Goal: Task Accomplishment & Management: Use online tool/utility

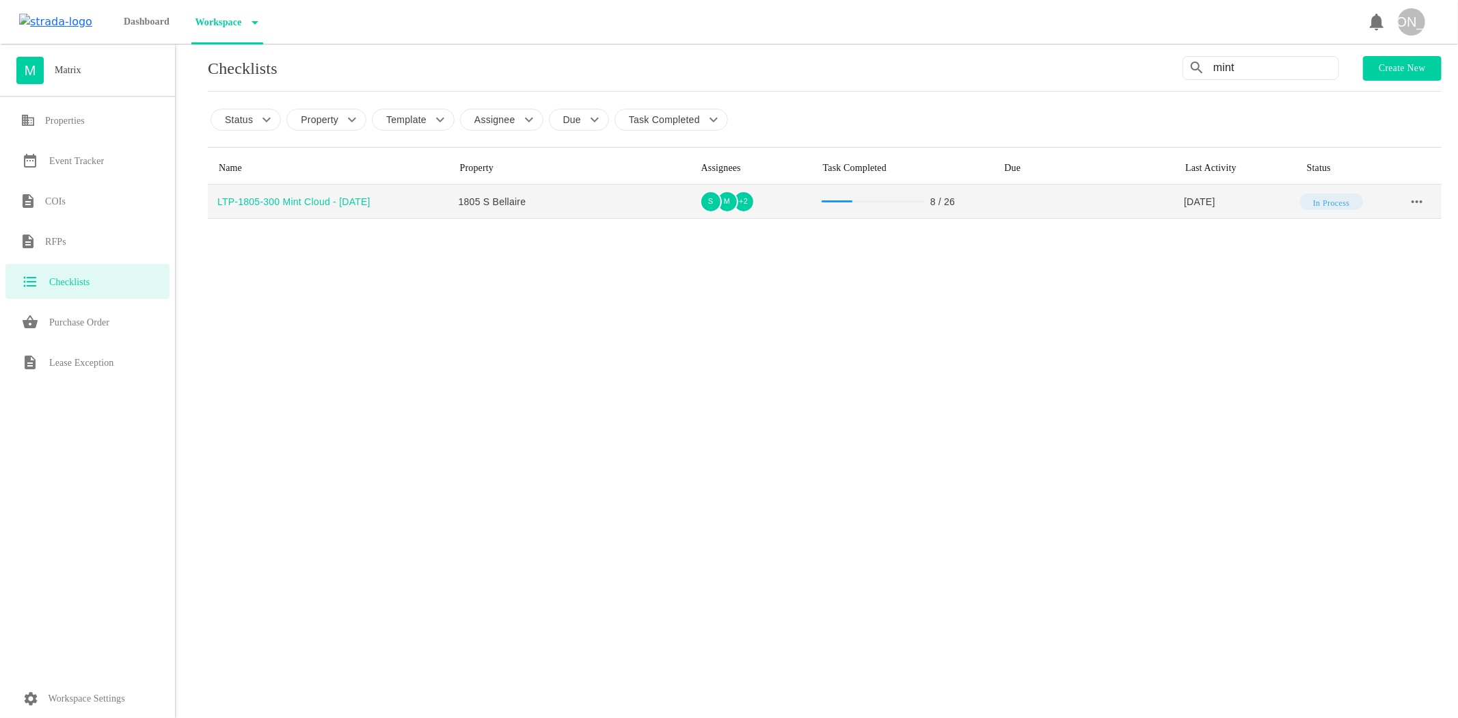
click at [318, 202] on div "LTP-1805-300 Mint Cloud - [DATE]" at bounding box center [333, 202] width 232 height 14
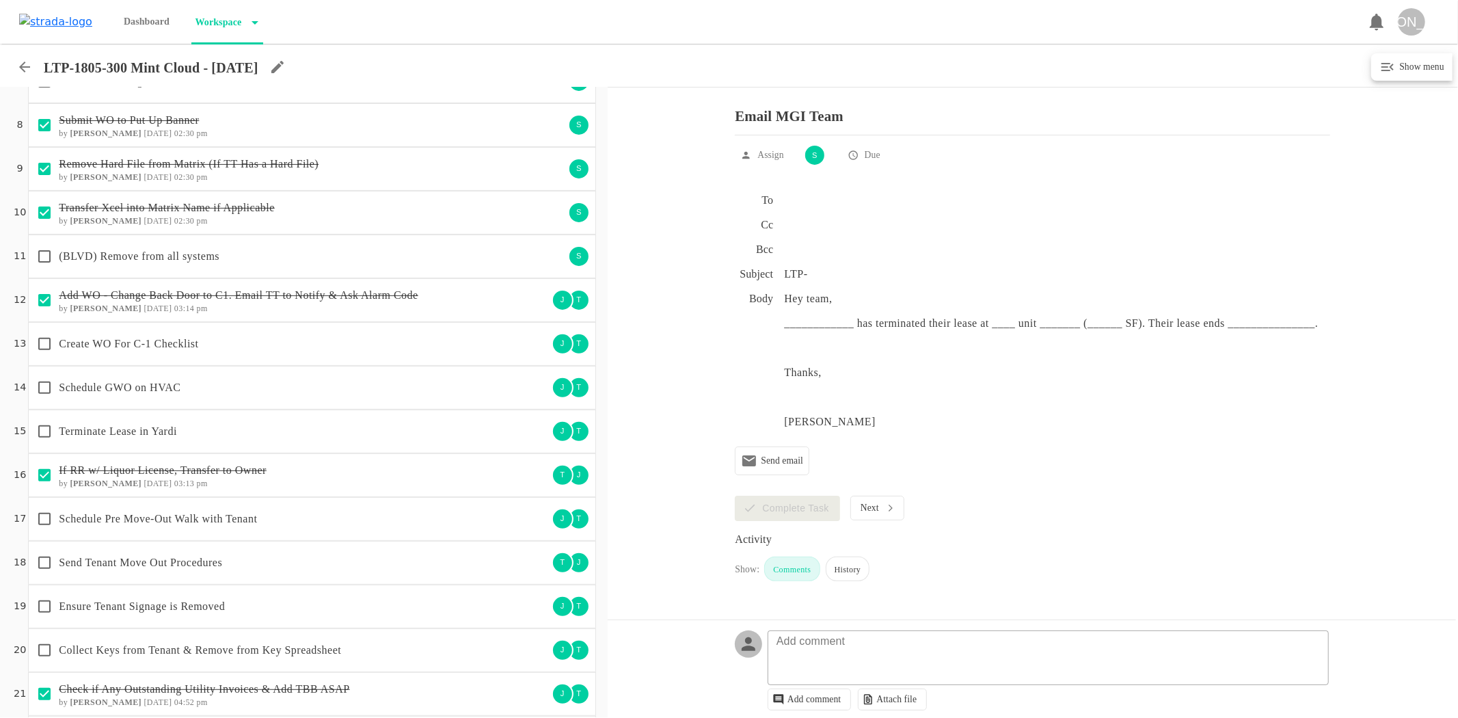
scroll to position [379, 0]
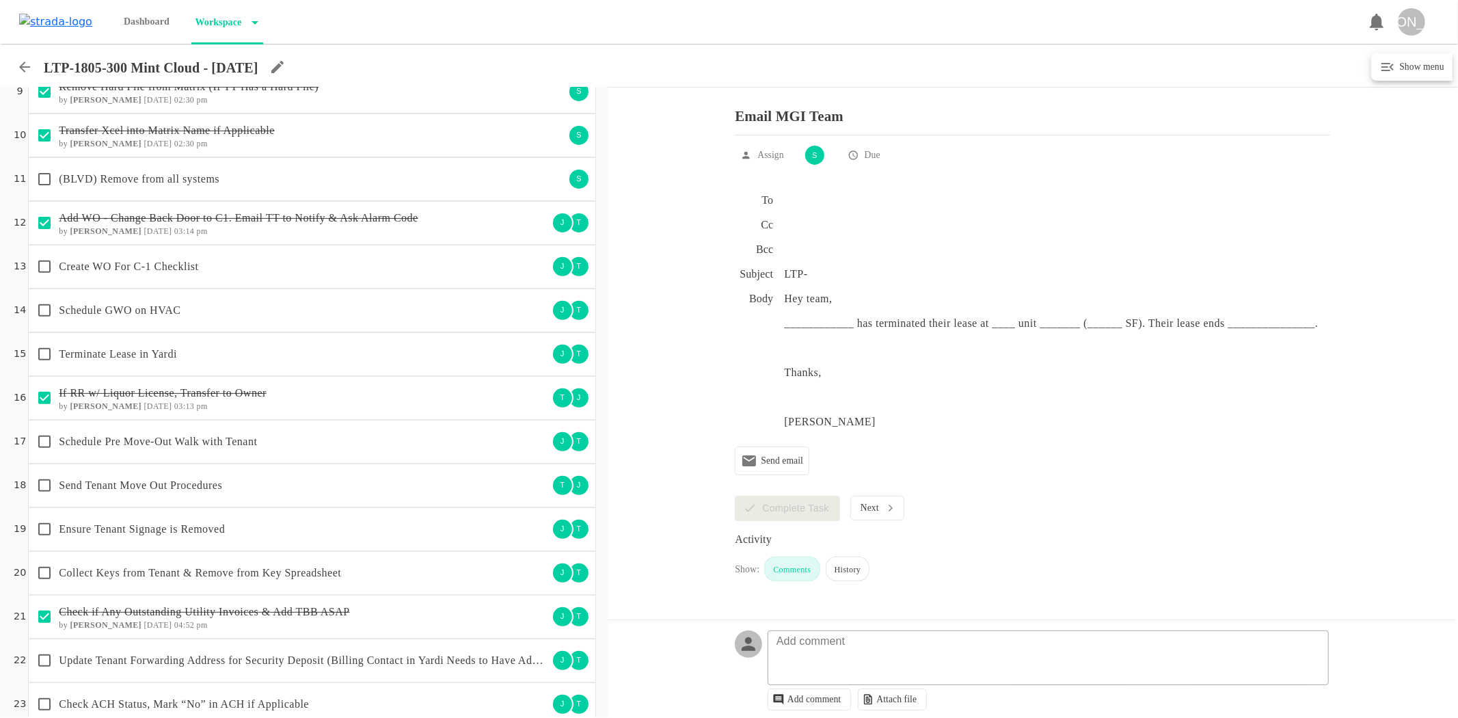
click at [138, 264] on p "Create WO For C-1 Checklist" at bounding box center [303, 266] width 489 height 16
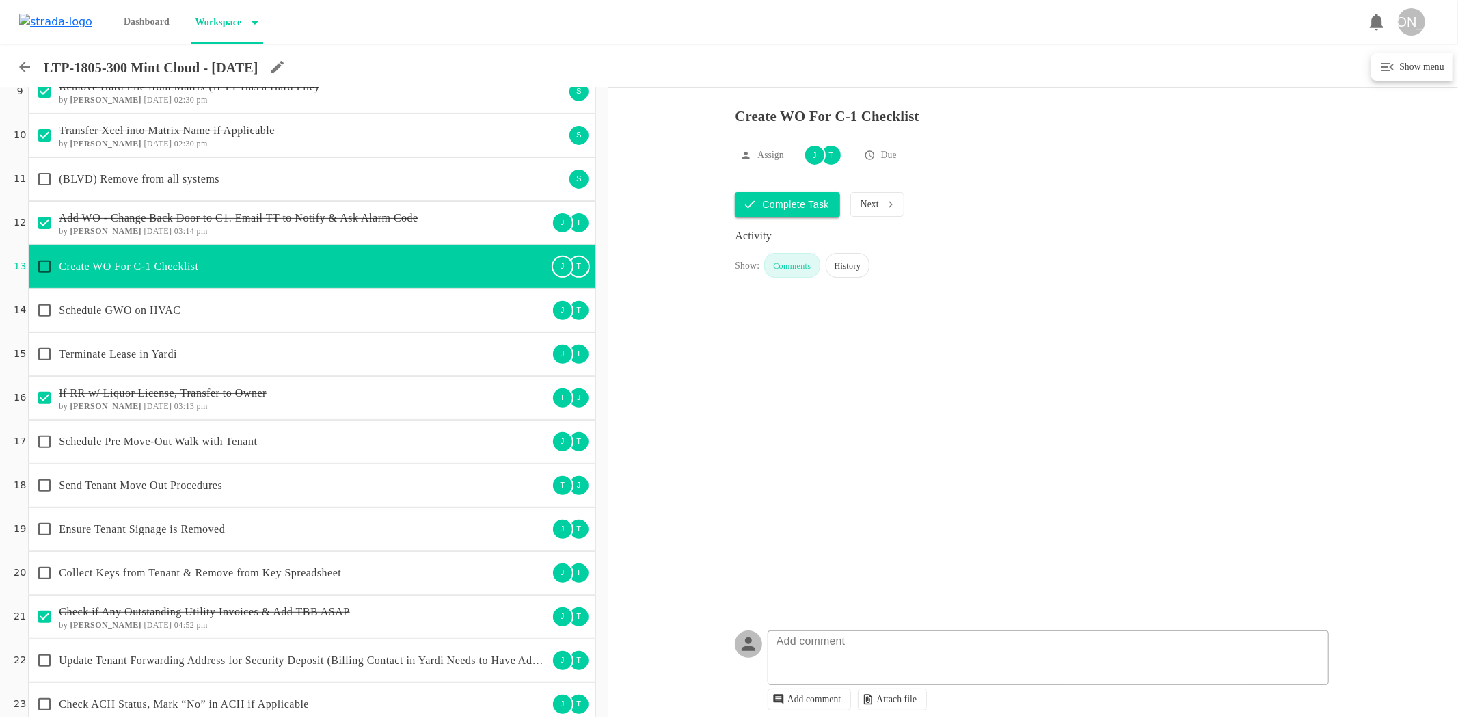
click at [112, 353] on p "Terminate Lease in Yardi" at bounding box center [303, 354] width 489 height 16
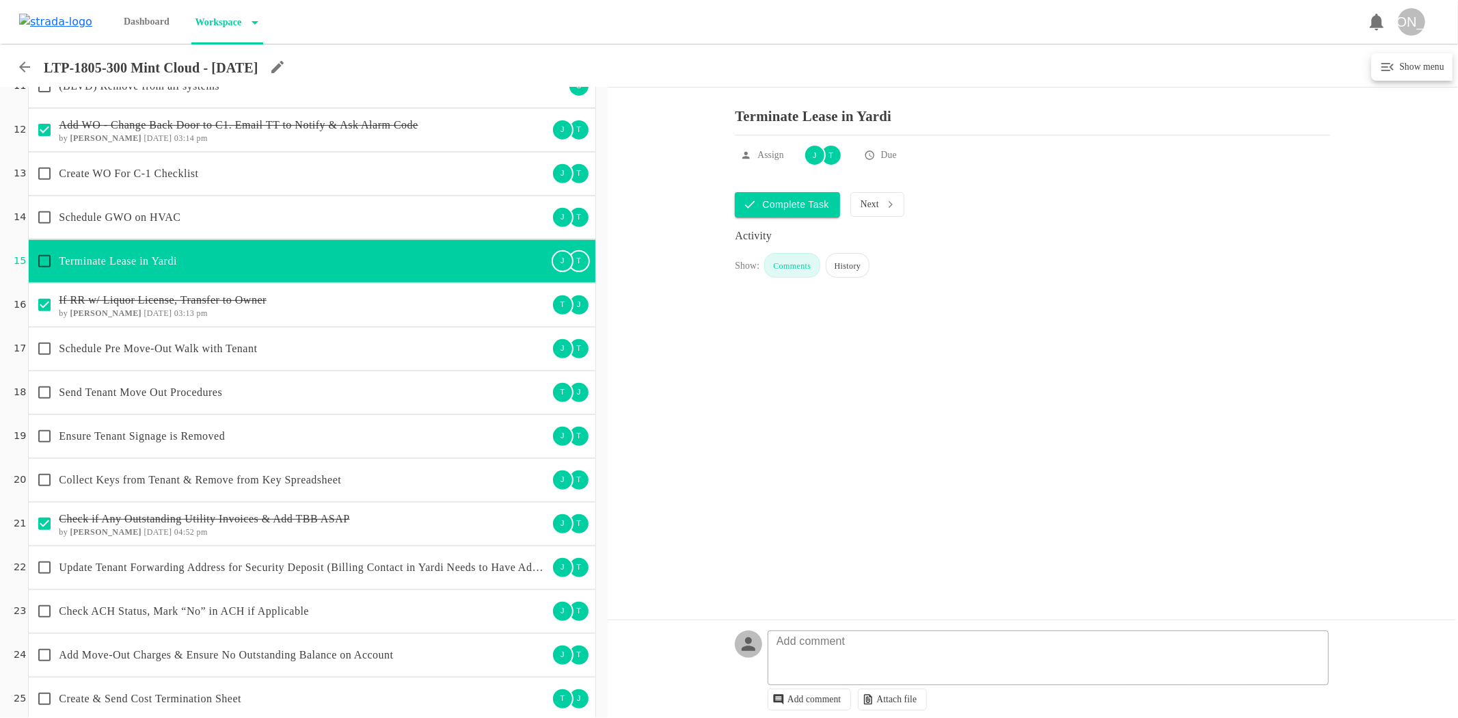
scroll to position [531, 0]
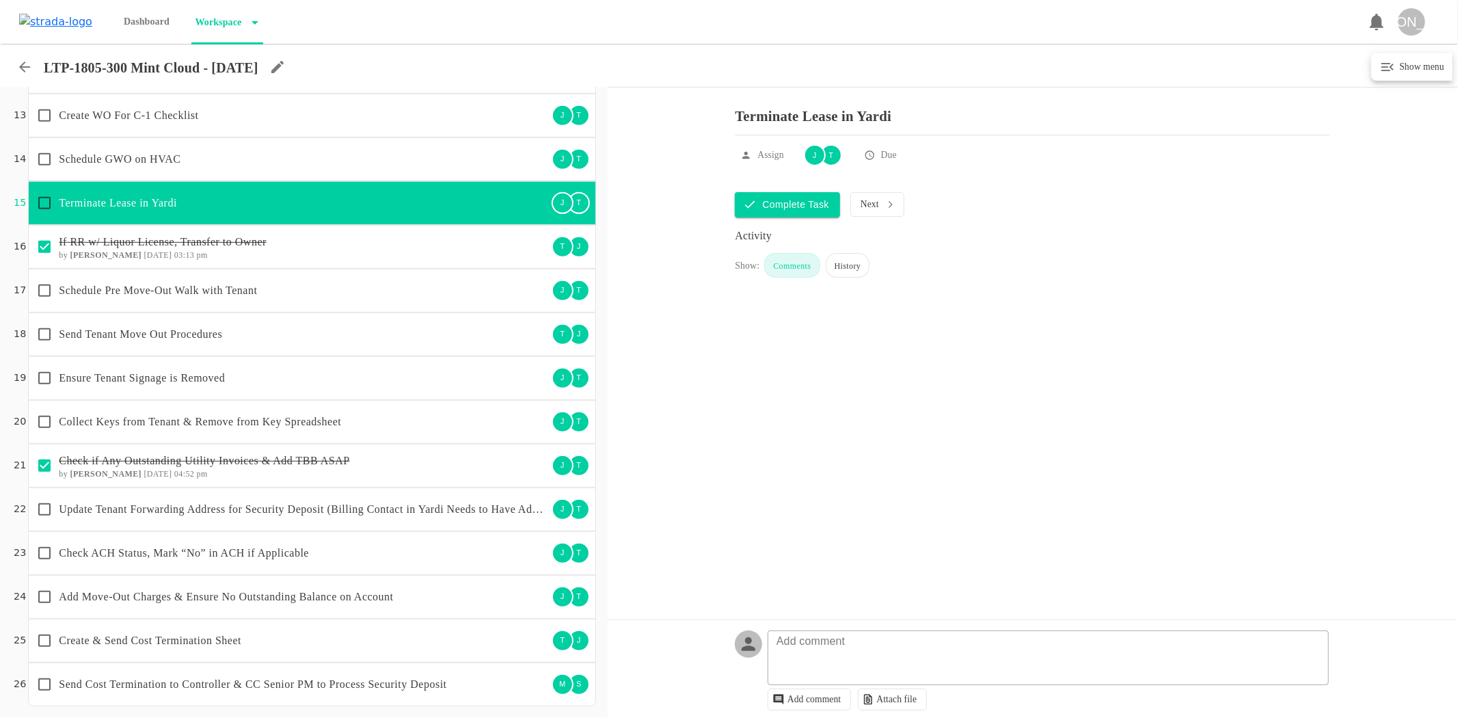
click at [135, 388] on div "Ensure Tenant Signage is Removed" at bounding box center [289, 378] width 518 height 29
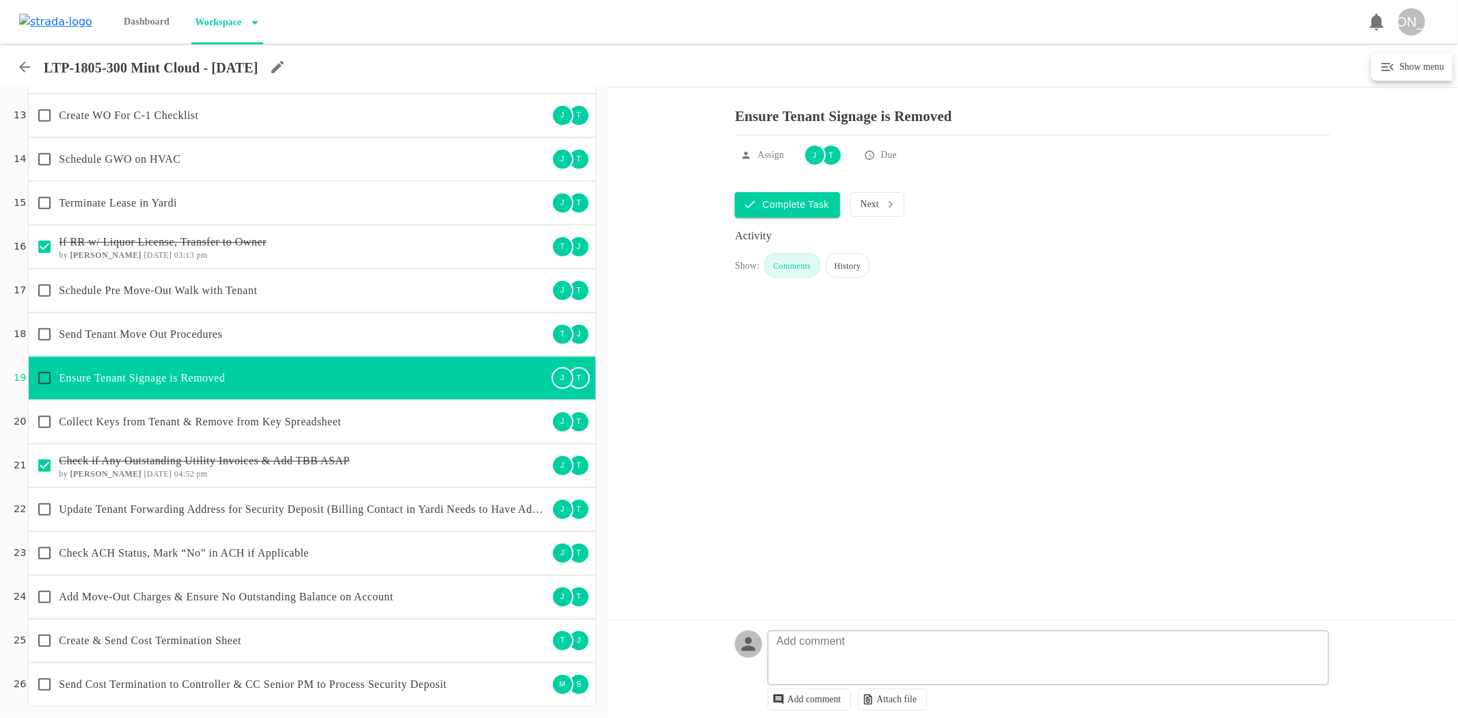
click at [113, 337] on p "Send Tenant Move Out Procedures" at bounding box center [303, 334] width 489 height 16
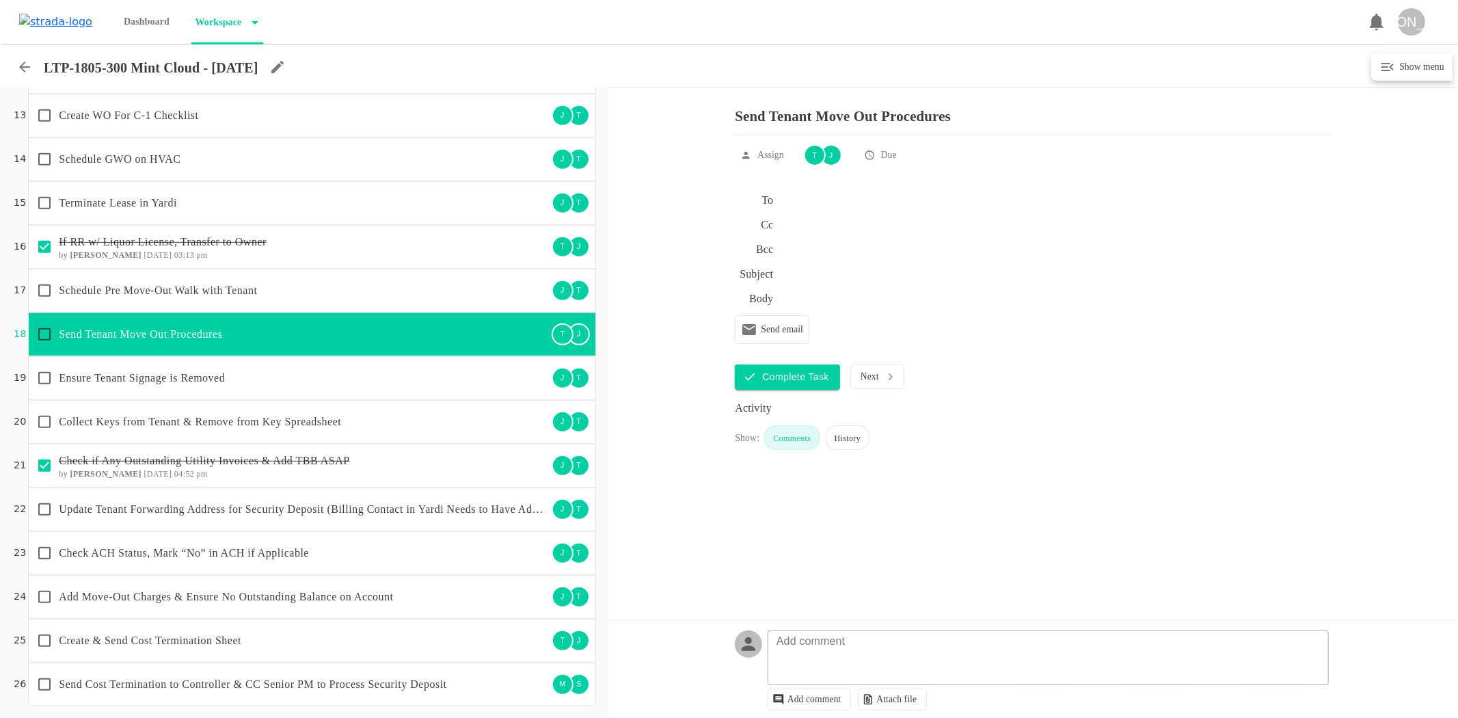
click at [43, 330] on input "checkbox" at bounding box center [44, 334] width 29 height 29
checkbox input "true"
drag, startPoint x: 117, startPoint y: 290, endPoint x: 71, endPoint y: 289, distance: 45.8
click at [116, 290] on p "Schedule Pre Move-Out Walk with Tenant" at bounding box center [303, 290] width 489 height 16
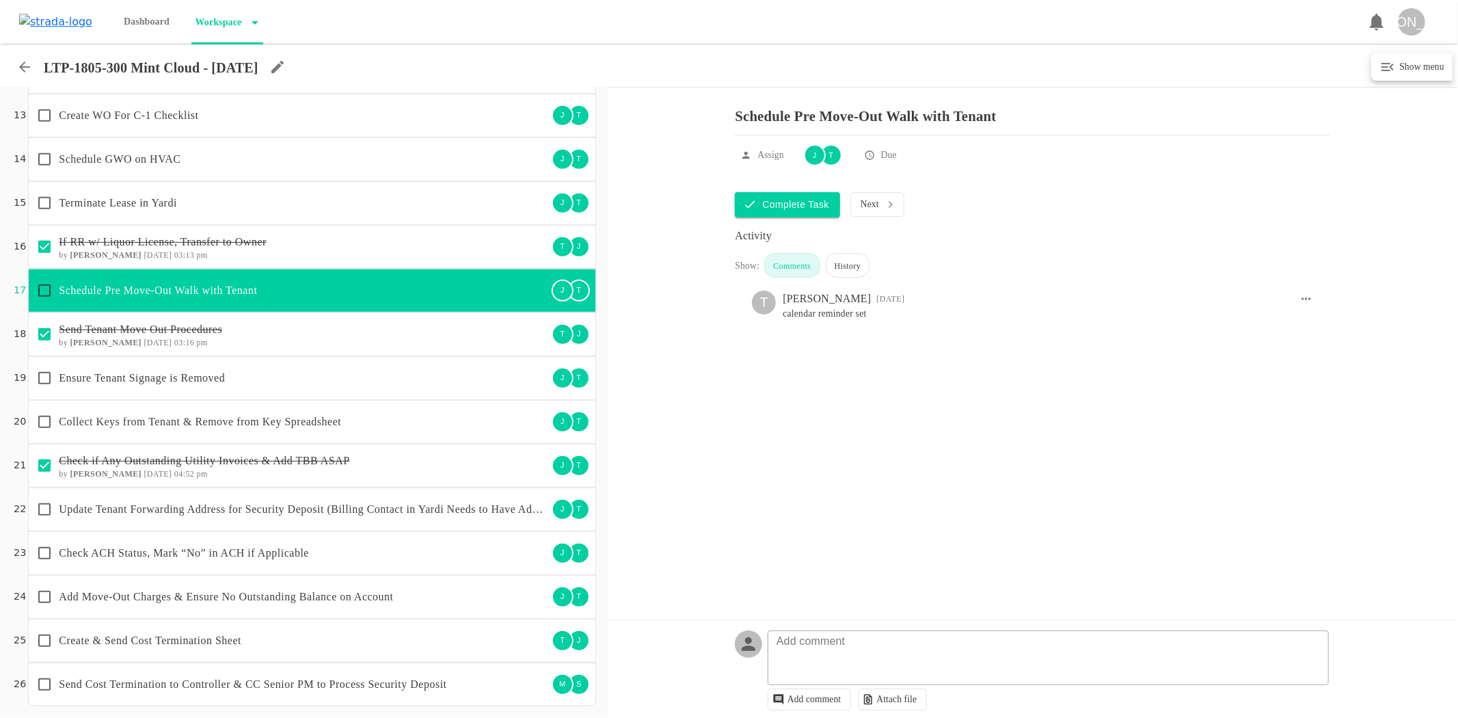
click at [44, 289] on input "checkbox" at bounding box center [44, 290] width 29 height 29
checkbox input "true"
click at [875, 658] on textarea at bounding box center [1051, 665] width 560 height 40
type textarea "completed [DATE]"
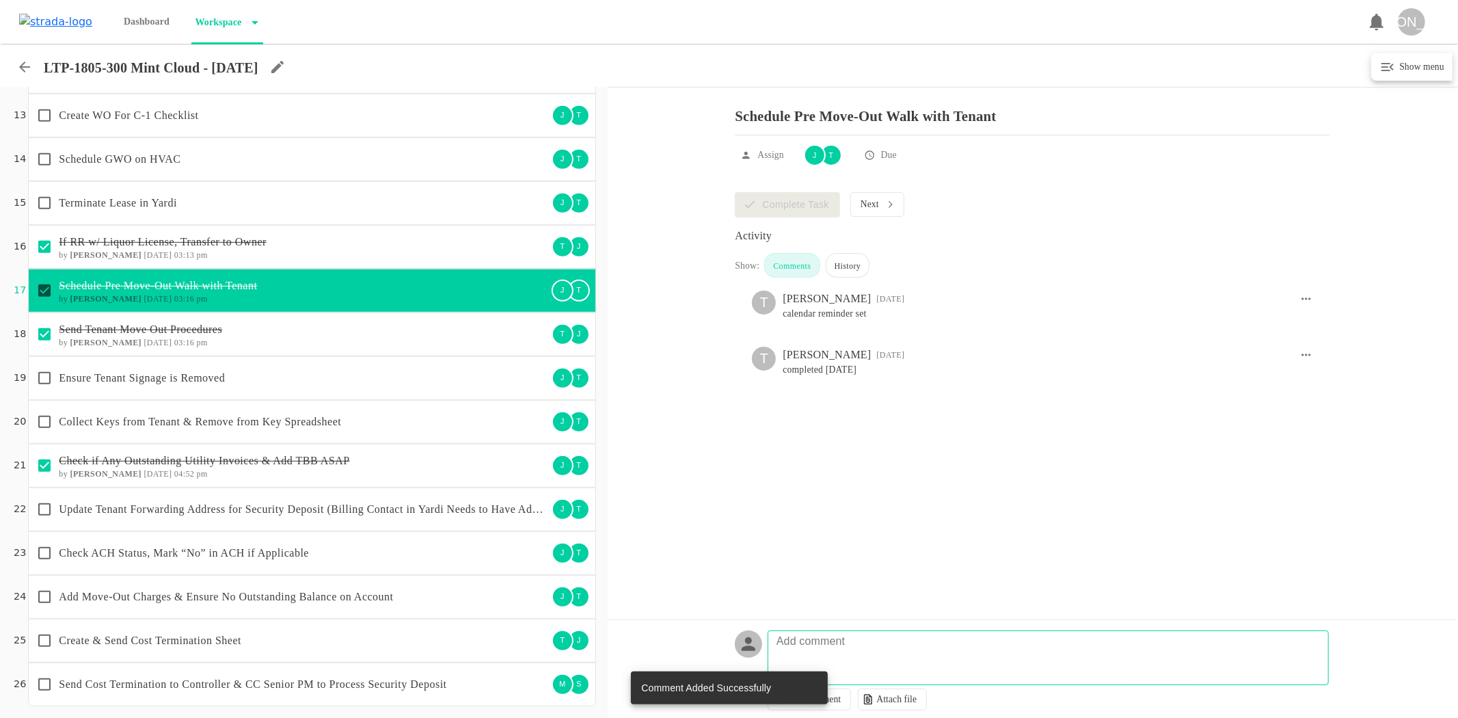
click at [226, 505] on p "Update Tenant Forwarding Address for Security Deposit (Billing Contact in Yardi…" at bounding box center [303, 509] width 489 height 16
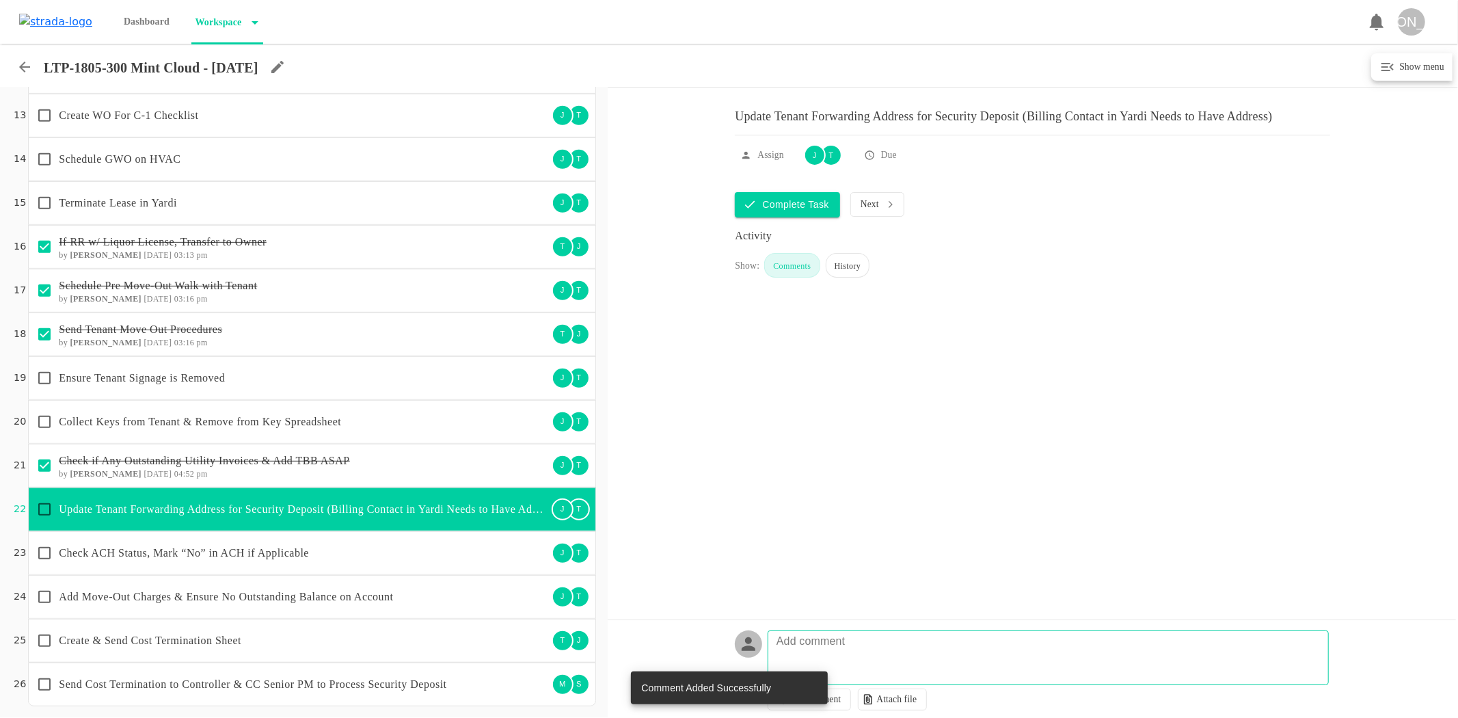
click at [234, 559] on p "Check ACH Status, Mark “No” in ACH if Applicable" at bounding box center [303, 553] width 489 height 16
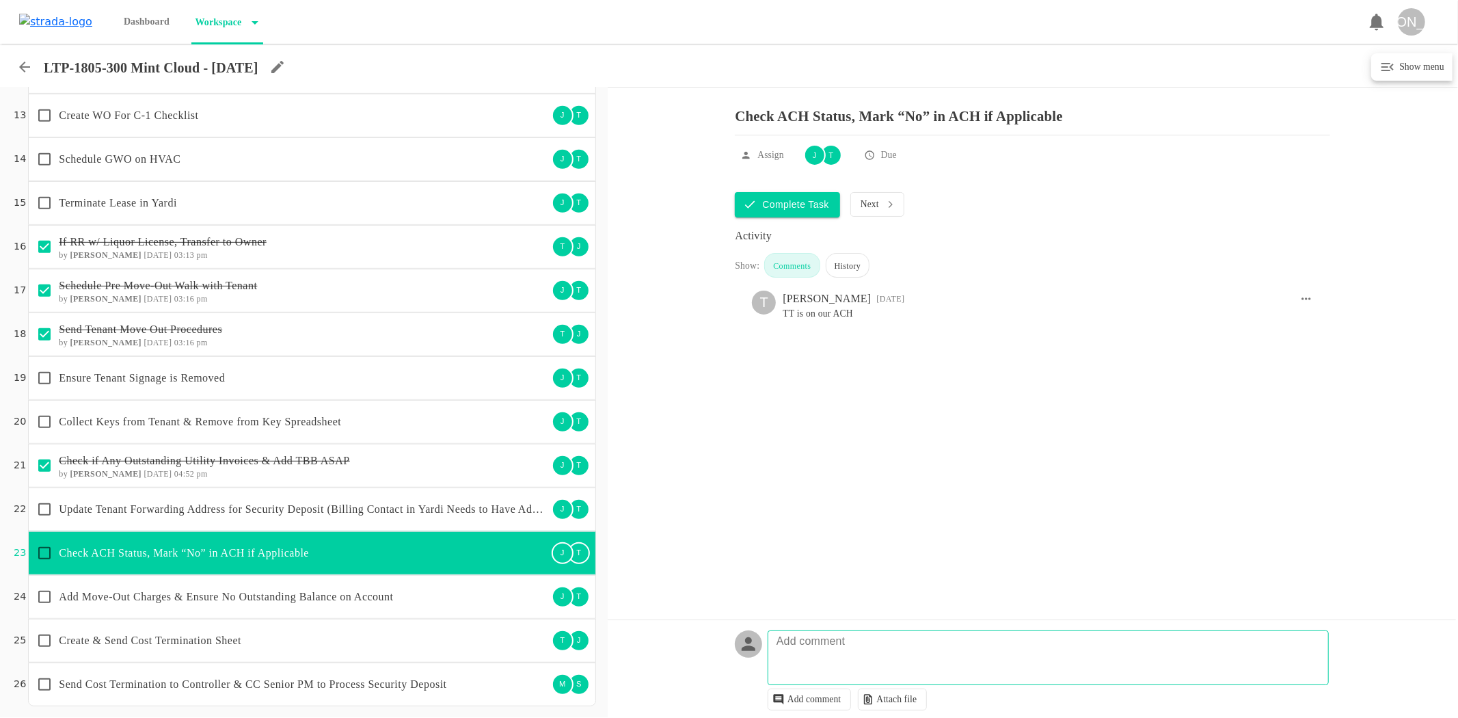
click at [829, 648] on p "Add comment" at bounding box center [811, 641] width 82 height 16
click at [851, 660] on textarea at bounding box center [1051, 665] width 560 height 40
type textarea "tt was on our ach, turned it off on [DATE]"
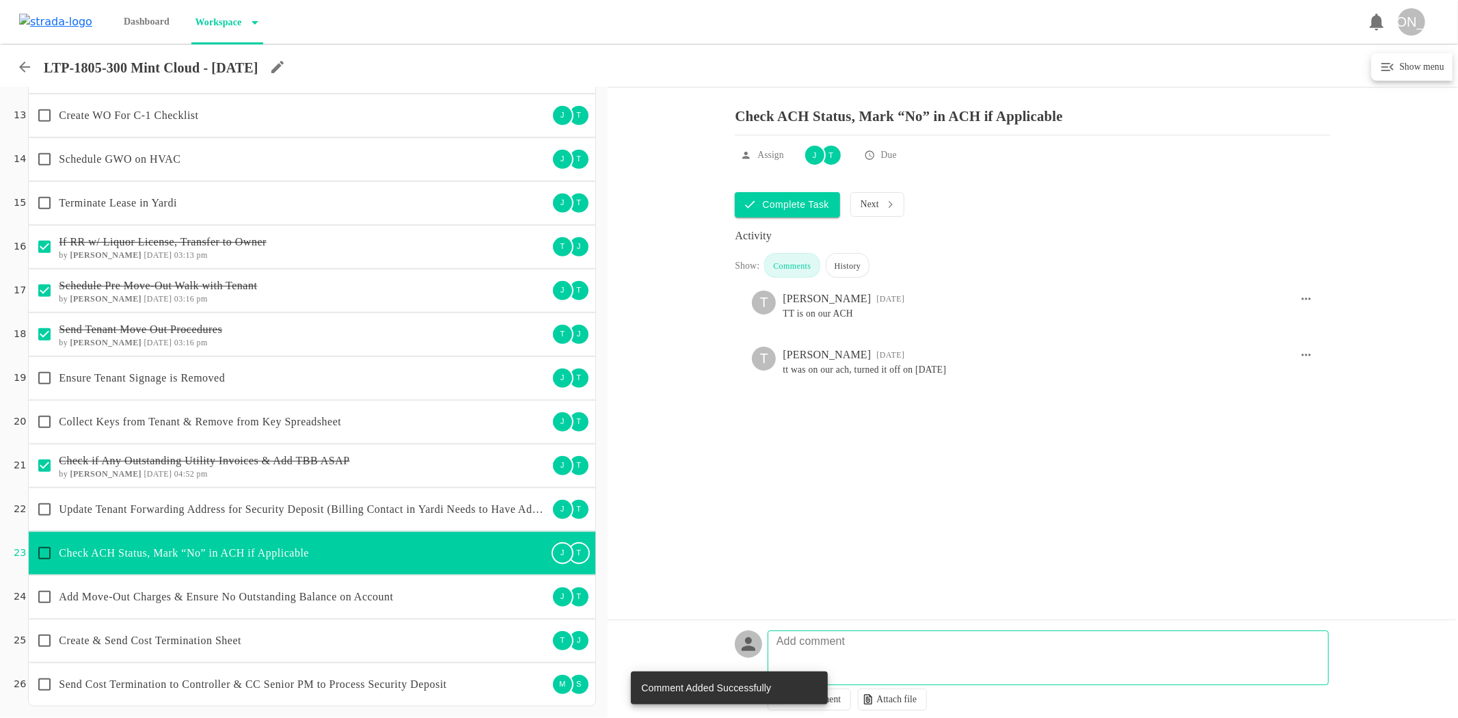
click at [48, 549] on input "checkbox" at bounding box center [44, 553] width 29 height 29
checkbox input "true"
click at [185, 595] on p "Add Move-Out Charges & Ensure No Outstanding Balance on Account" at bounding box center [303, 597] width 489 height 16
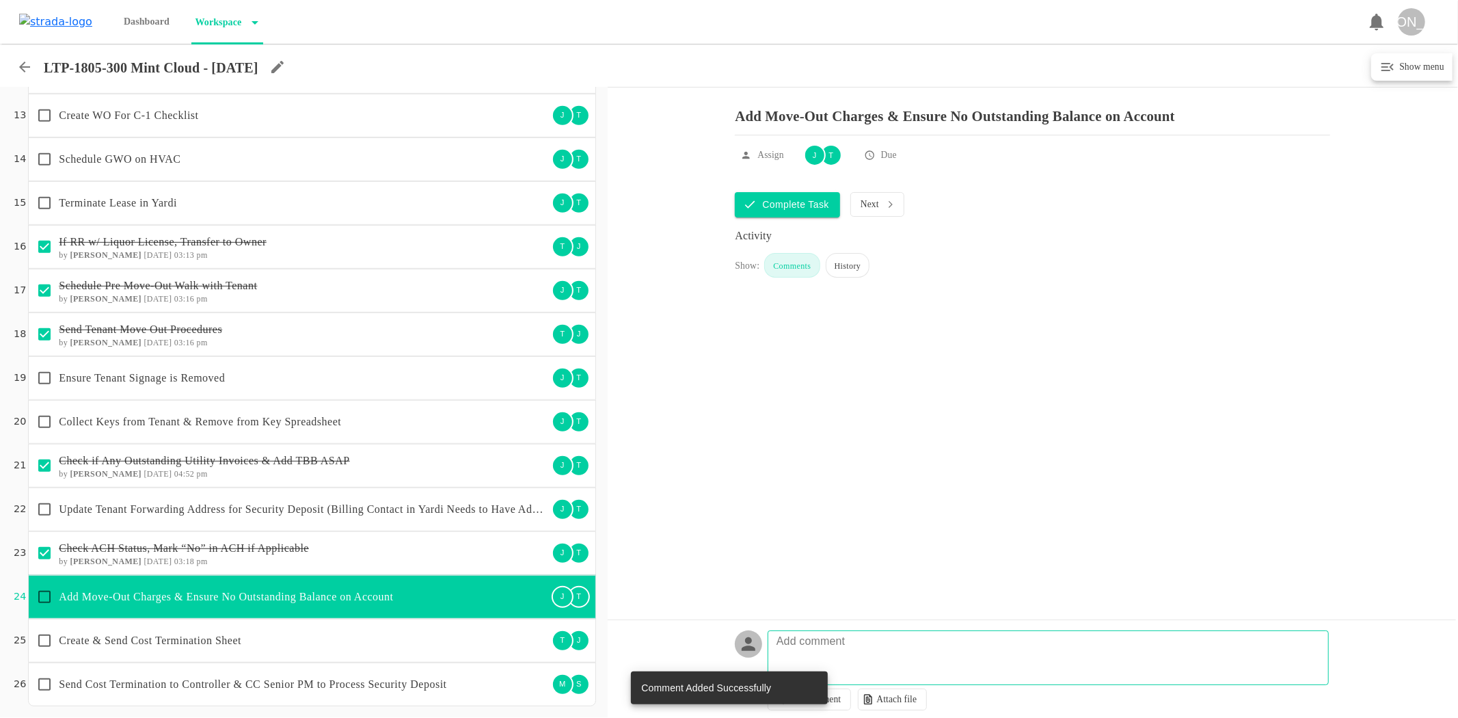
click at [212, 432] on div "Collect Keys from Tenant & Remove from Key Spreadsheet" at bounding box center [289, 421] width 518 height 29
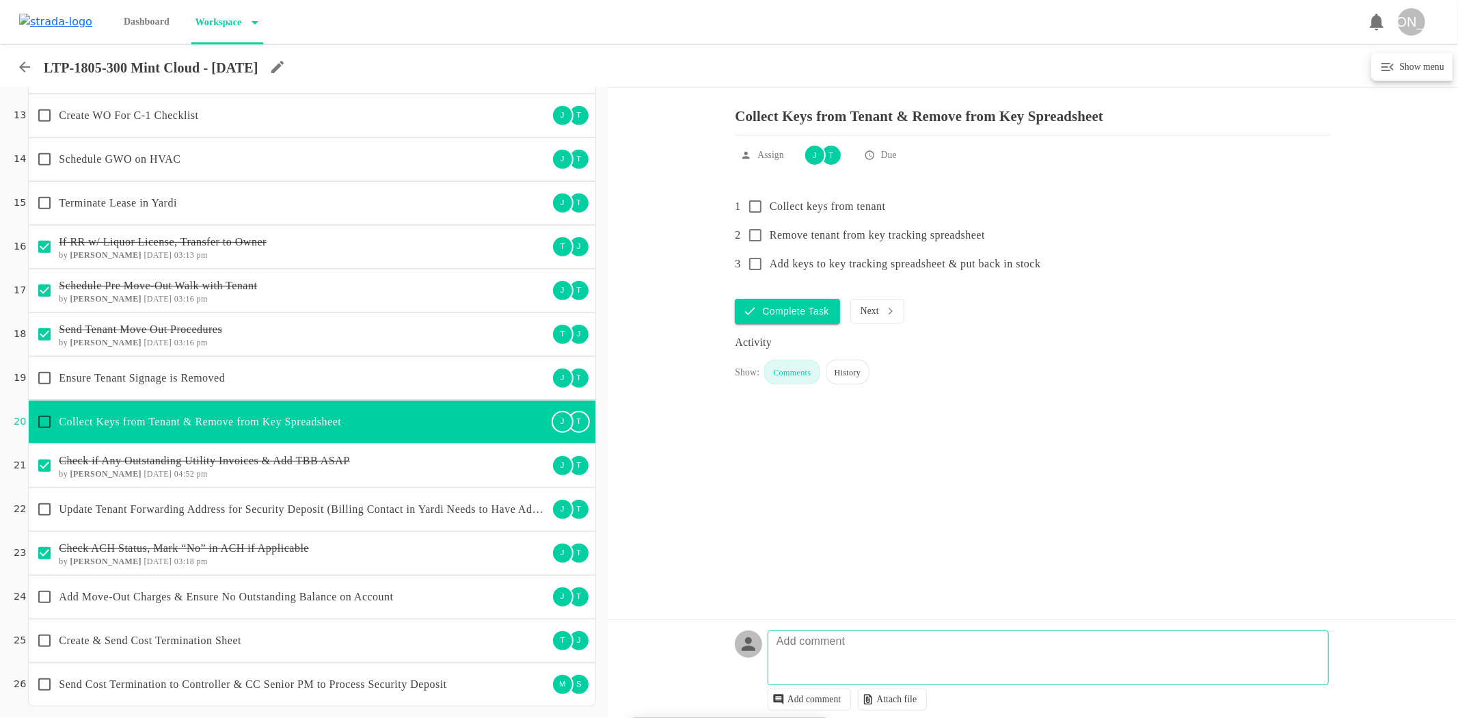
click at [258, 513] on p "Update Tenant Forwarding Address for Security Deposit (Billing Contact in Yardi…" at bounding box center [303, 509] width 489 height 16
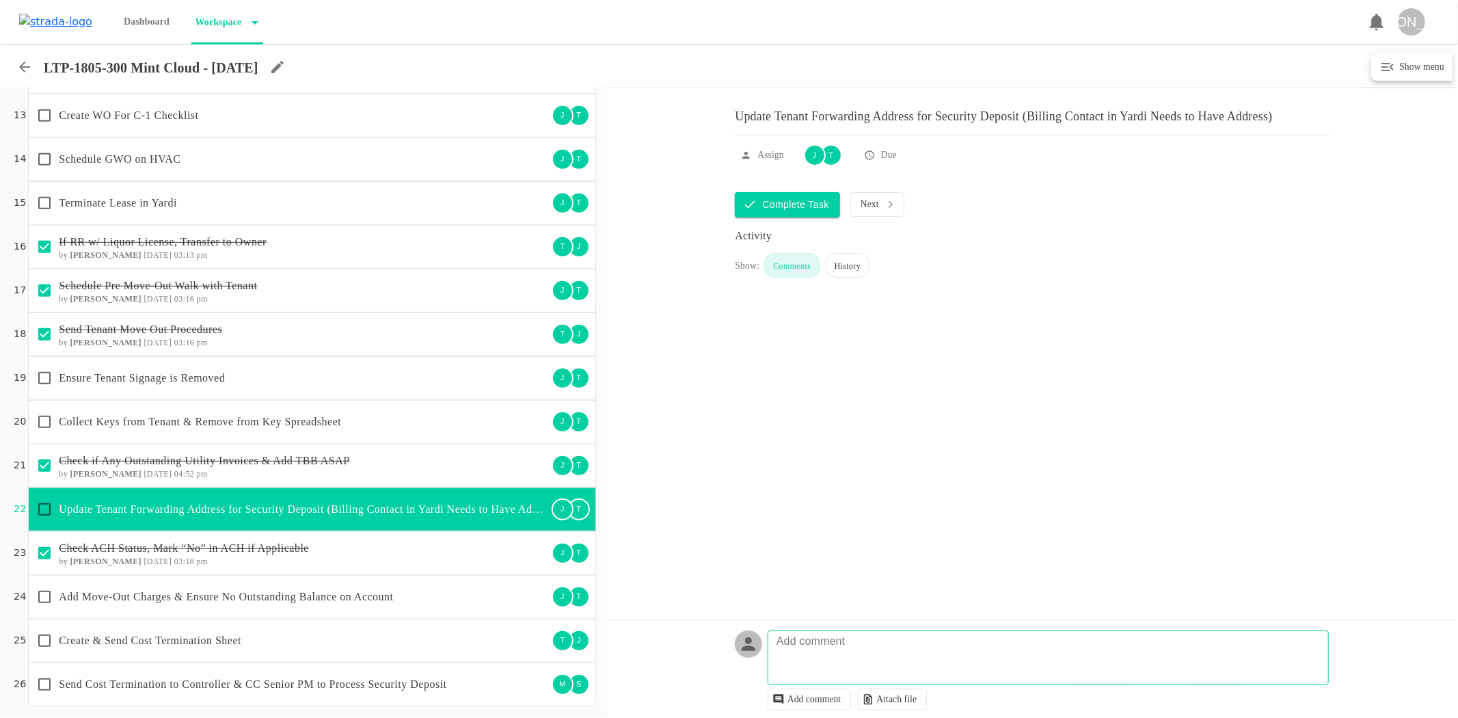
click at [841, 665] on textarea at bounding box center [1051, 665] width 560 height 40
click at [855, 652] on textarea "tt is emailing SD forwarding address" at bounding box center [1051, 665] width 560 height 40
click at [965, 655] on textarea "tt is emailing forwarding address" at bounding box center [1051, 665] width 560 height 40
type textarea "tt is emailing forwarding address - 10/10 emailed asking for i"
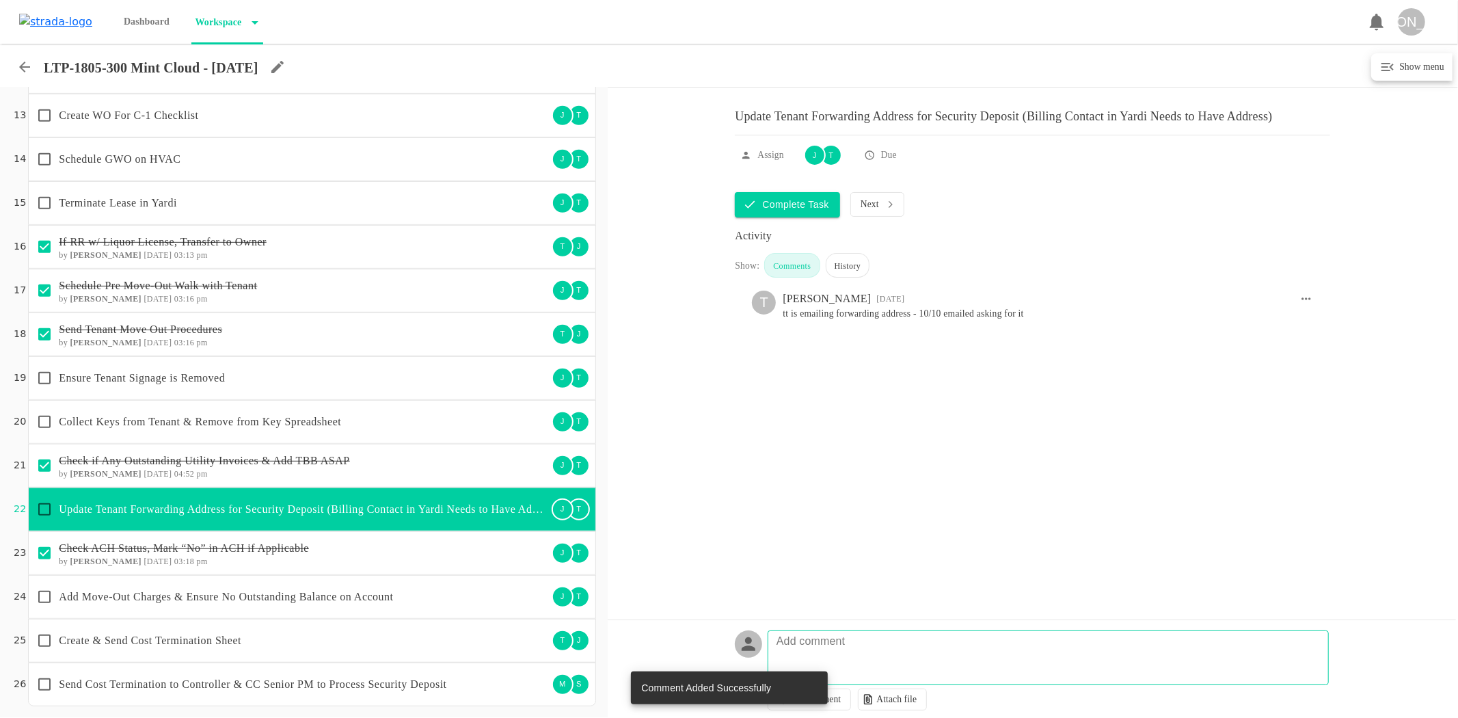
click at [187, 425] on p "Collect Keys from Tenant & Remove from Key Spreadsheet" at bounding box center [303, 422] width 489 height 16
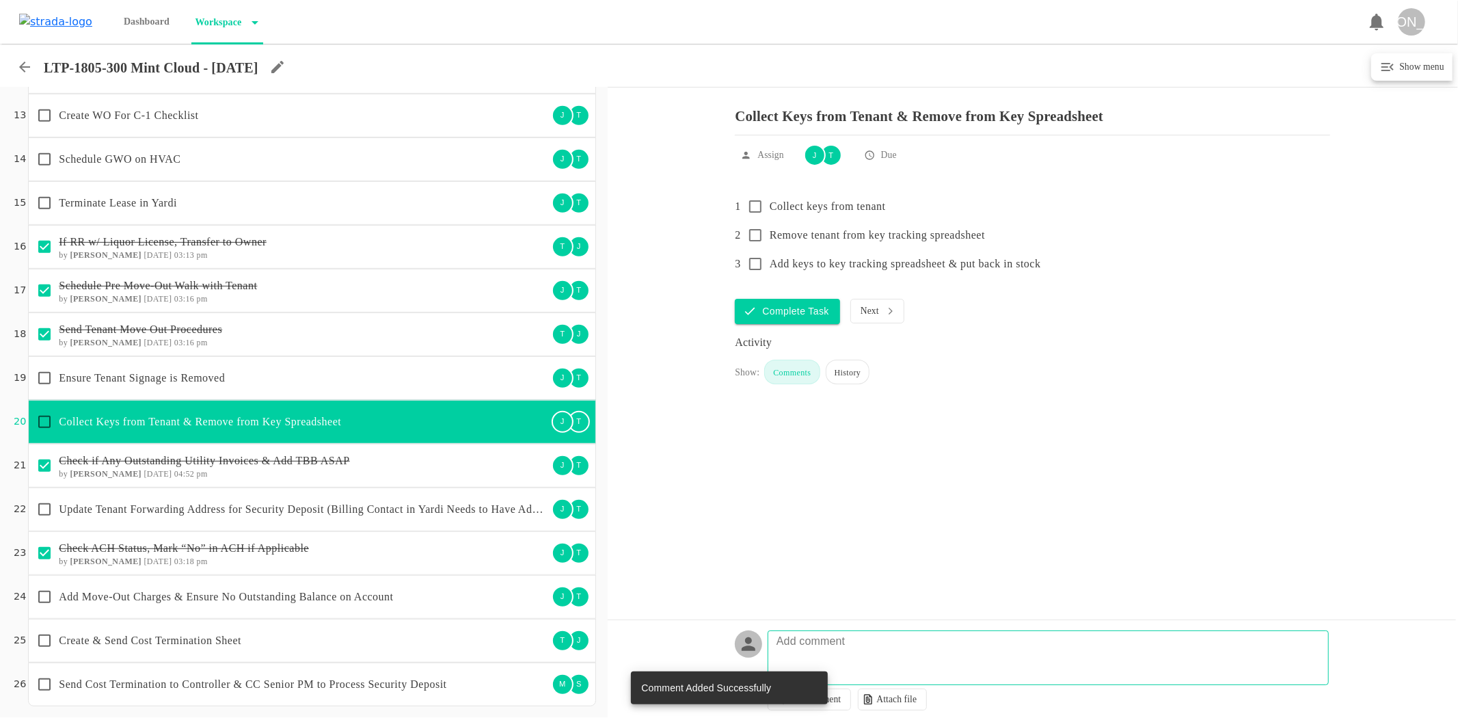
click at [18, 69] on icon at bounding box center [24, 67] width 16 height 16
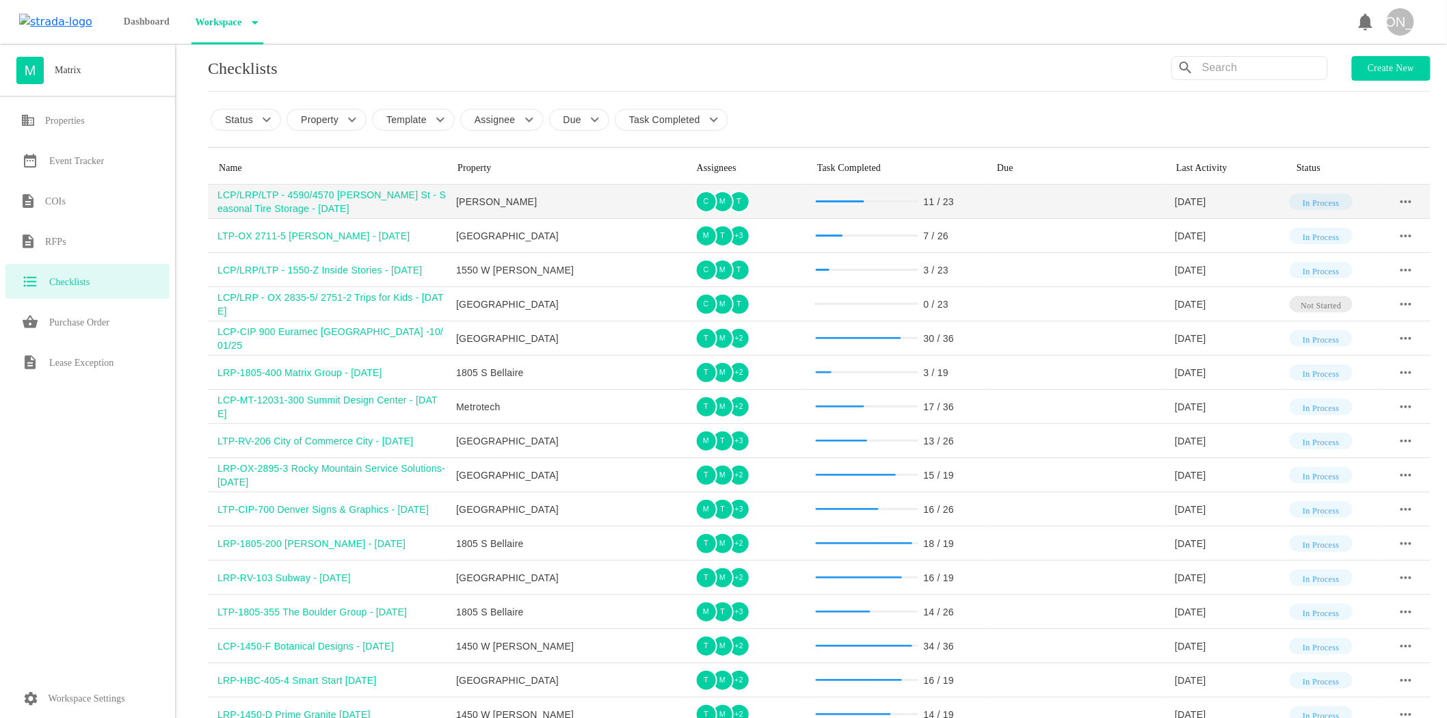
click at [275, 204] on div "LCP/LRP/LTP - 4590/4570 [PERSON_NAME] St - Seasonal Tire Storage - [DATE]" at bounding box center [331, 201] width 229 height 27
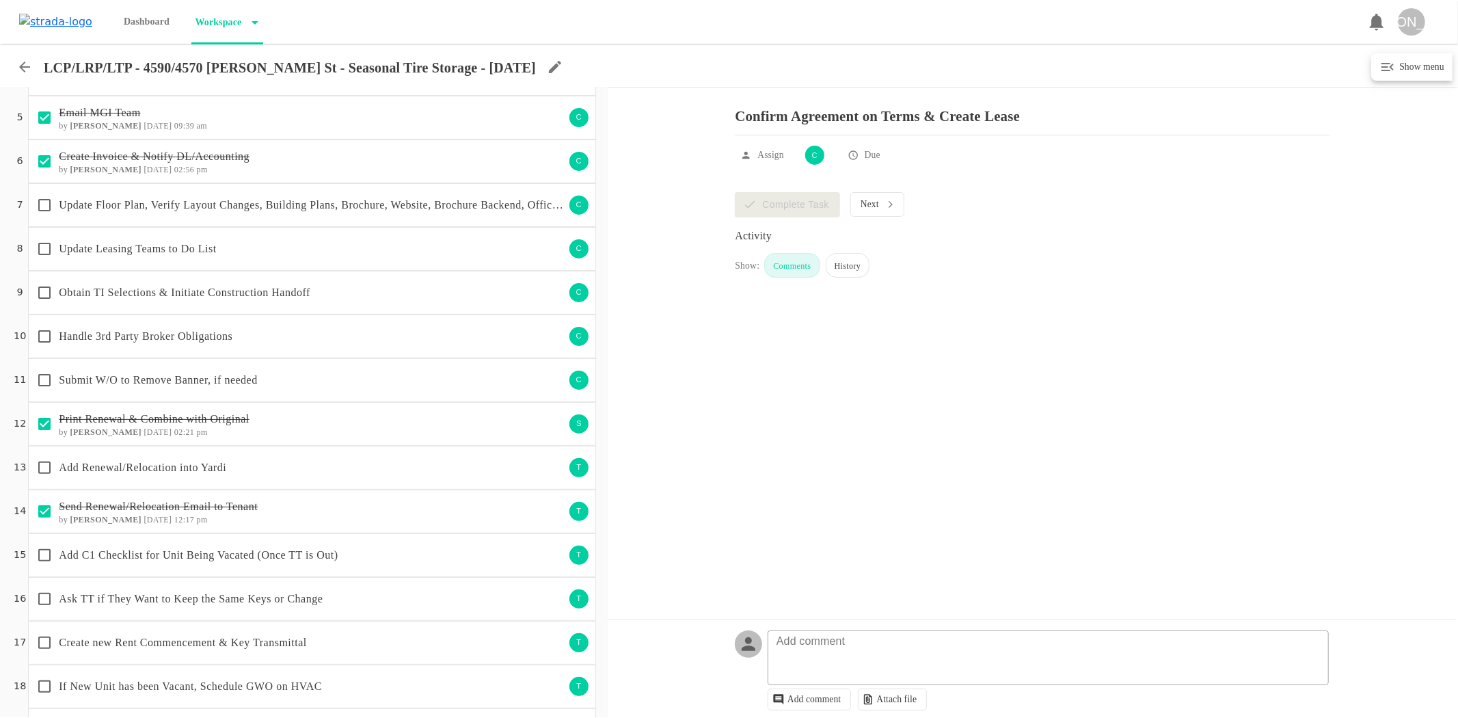
scroll to position [399, 0]
